Goal: Information Seeking & Learning: Learn about a topic

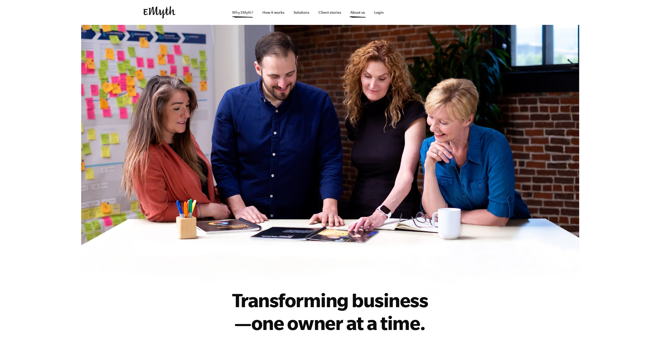
click at [254, 17] on link "Why EMyth?" at bounding box center [243, 12] width 30 height 25
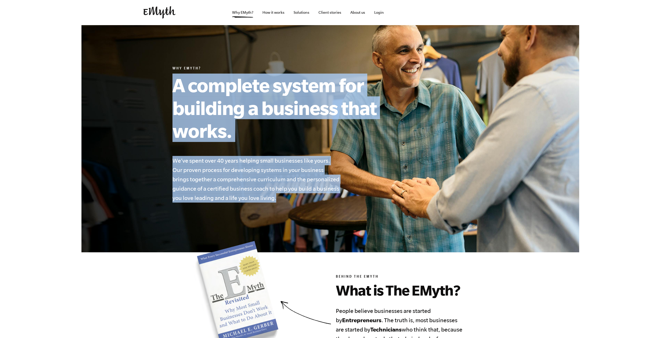
drag, startPoint x: 173, startPoint y: 78, endPoint x: 340, endPoint y: 202, distance: 207.6
click at [340, 202] on div "Why EMyth? A complete system for building a business that works. We’ve spent ov…" at bounding box center [286, 134] width 228 height 136
click at [321, 193] on h4 "We’ve spent over 40 years helping small businesses like yours. Our proven proce…" at bounding box center [256, 179] width 168 height 47
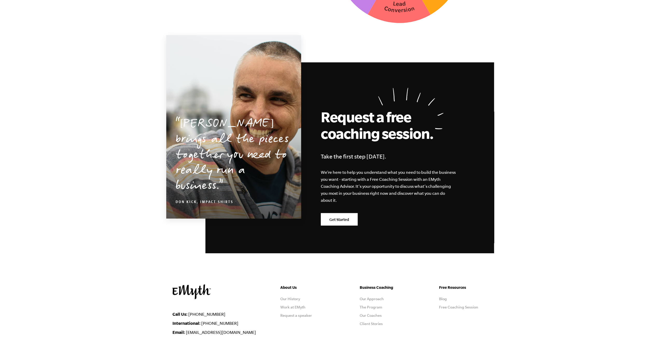
scroll to position [1449, 0]
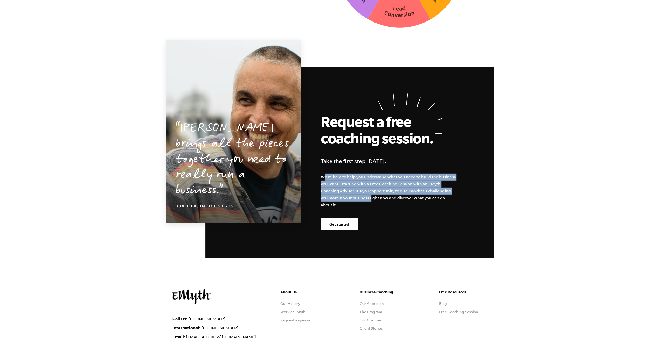
drag, startPoint x: 322, startPoint y: 178, endPoint x: 375, endPoint y: 198, distance: 56.4
click at [374, 198] on p "We’re here to help you understand what you need to build the business you want …" at bounding box center [388, 191] width 135 height 35
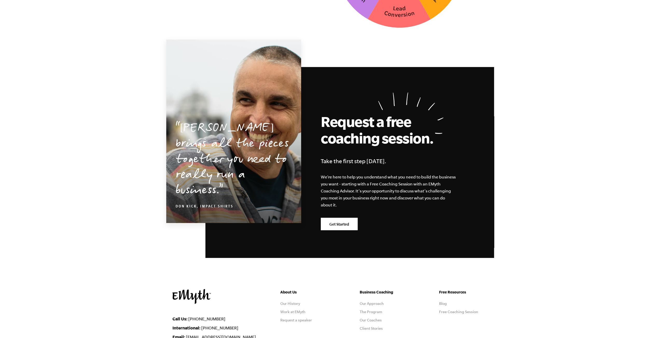
click at [375, 198] on p "We’re here to help you understand what you need to build the business you want …" at bounding box center [388, 191] width 135 height 35
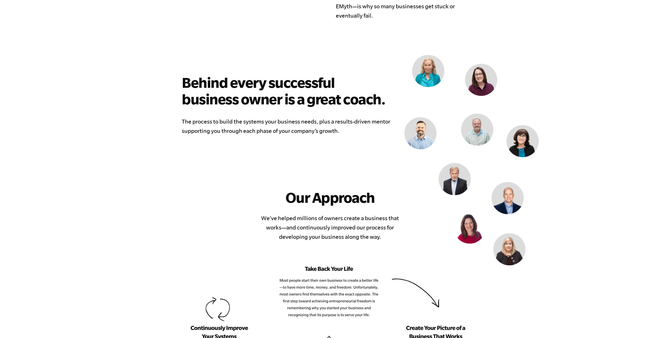
scroll to position [0, 0]
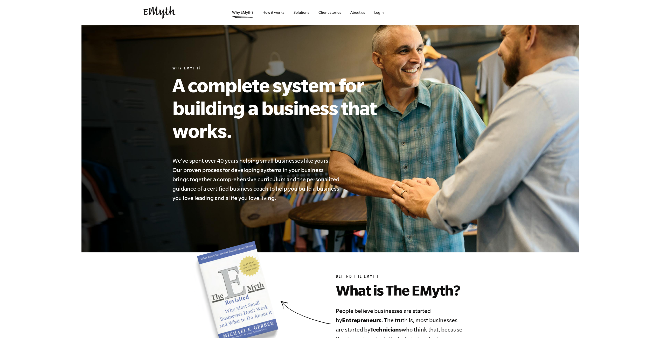
drag, startPoint x: 448, startPoint y: 240, endPoint x: 433, endPoint y: 72, distance: 169.1
